Goal: Ask a question

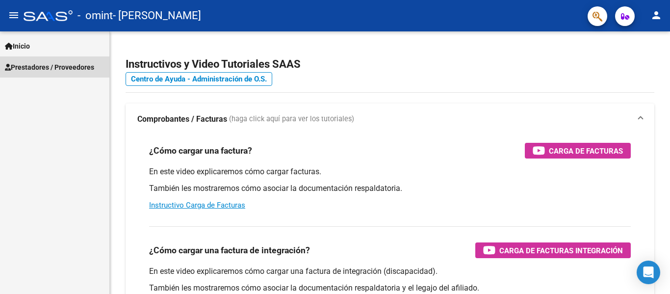
click at [84, 66] on span "Prestadores / Proveedores" at bounding box center [49, 67] width 89 height 11
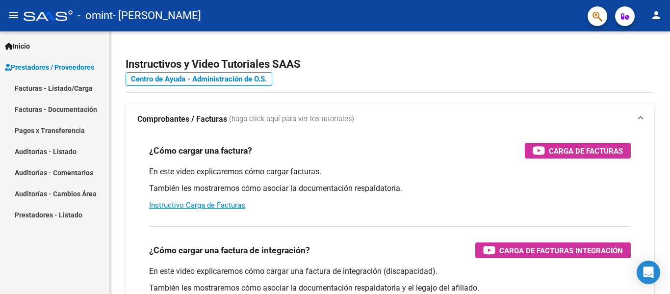
click at [73, 88] on link "Facturas - Listado/Carga" at bounding box center [54, 88] width 109 height 21
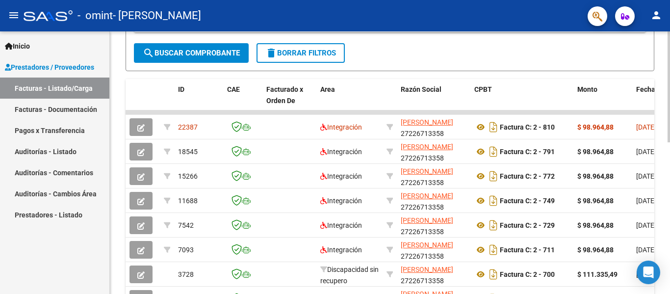
scroll to position [237, 0]
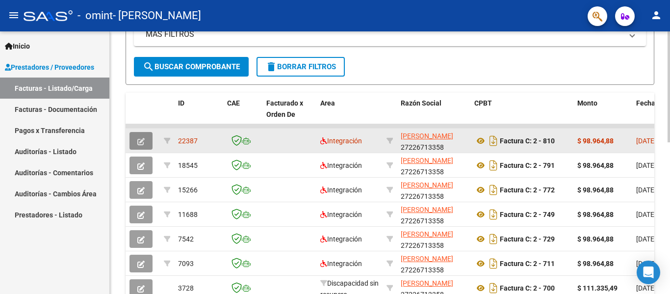
click at [142, 138] on icon "button" at bounding box center [140, 141] width 7 height 7
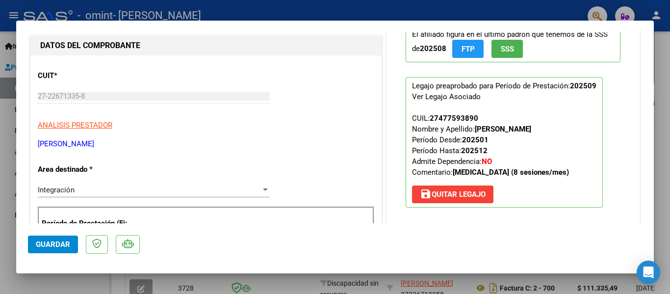
scroll to position [0, 0]
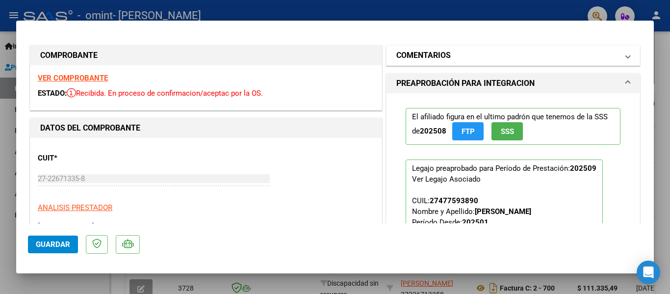
click at [626, 53] on span at bounding box center [628, 56] width 4 height 12
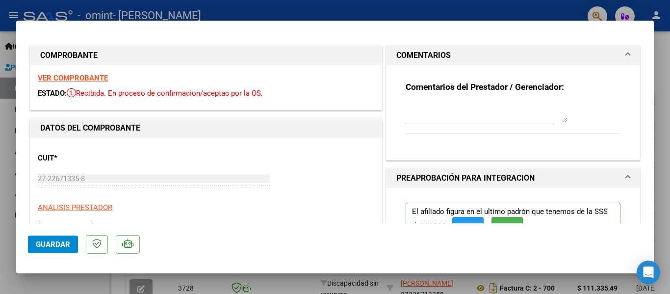
click at [512, 119] on textarea at bounding box center [487, 113] width 162 height 20
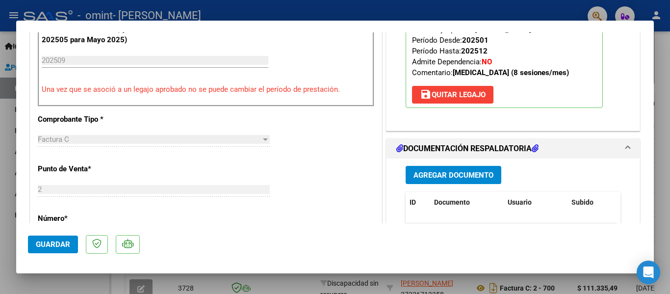
scroll to position [278, 0]
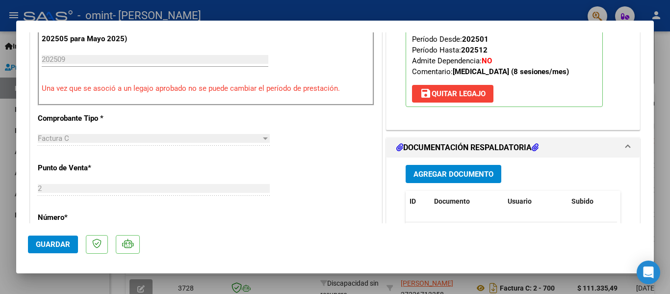
type textarea "Quiero saber si esta factura está aceptada para ser luego confirmada. Muchas gr…"
click at [59, 245] on span "Guardar" at bounding box center [53, 244] width 34 height 9
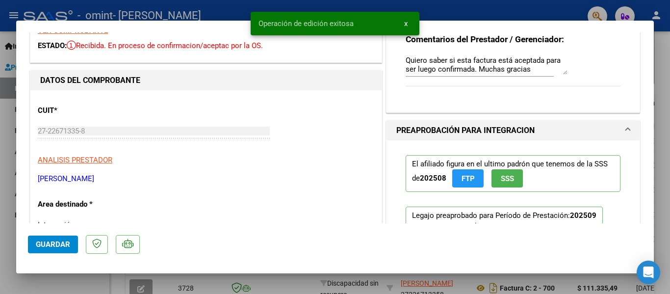
scroll to position [0, 0]
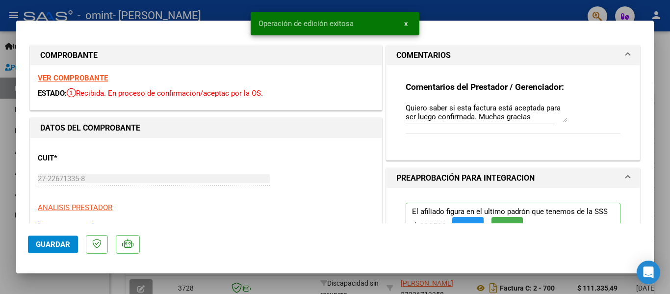
click at [668, 77] on div at bounding box center [335, 147] width 670 height 294
type input "$ 0,00"
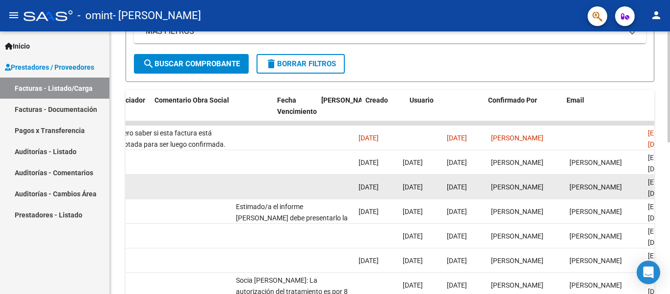
scroll to position [0, 1539]
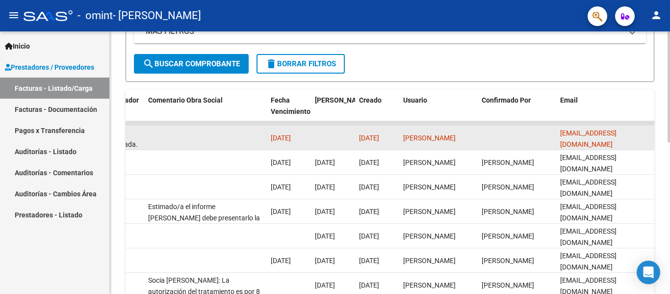
drag, startPoint x: 520, startPoint y: 160, endPoint x: 539, endPoint y: 142, distance: 26.0
click at [539, 142] on datatable-body-cell at bounding box center [517, 138] width 78 height 24
